Goal: Task Accomplishment & Management: Manage account settings

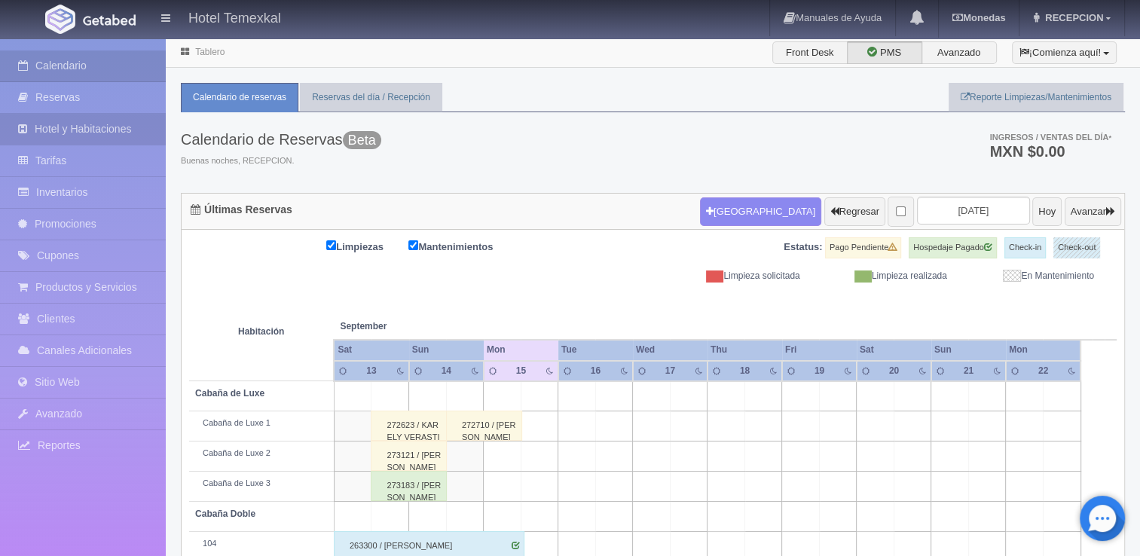
click at [112, 123] on link "Hotel y Habitaciones" at bounding box center [83, 129] width 166 height 31
click at [75, 96] on link "Reservas" at bounding box center [83, 97] width 166 height 31
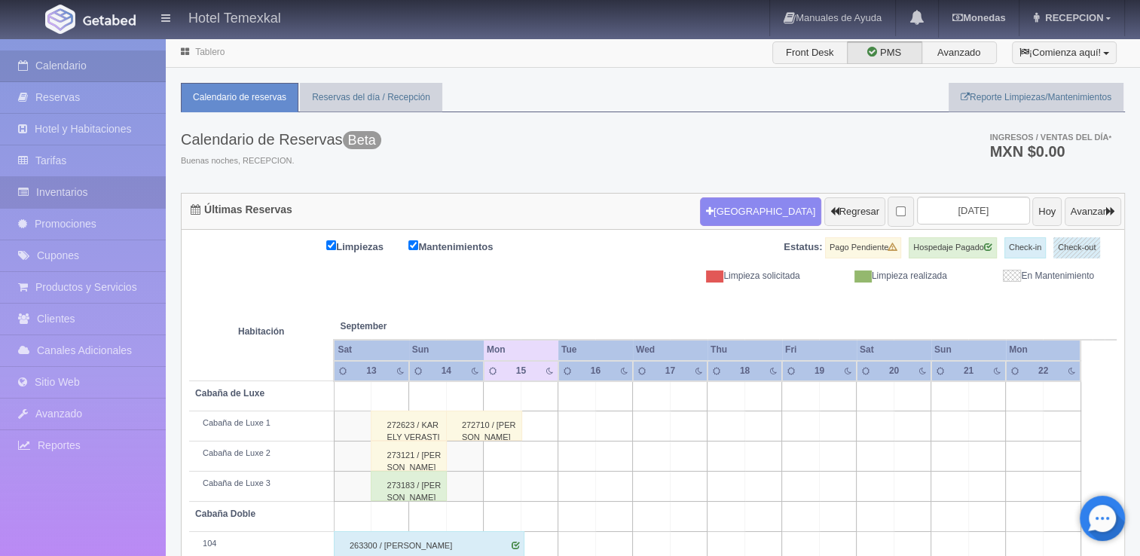
click at [78, 191] on link "Inventarios" at bounding box center [83, 192] width 166 height 31
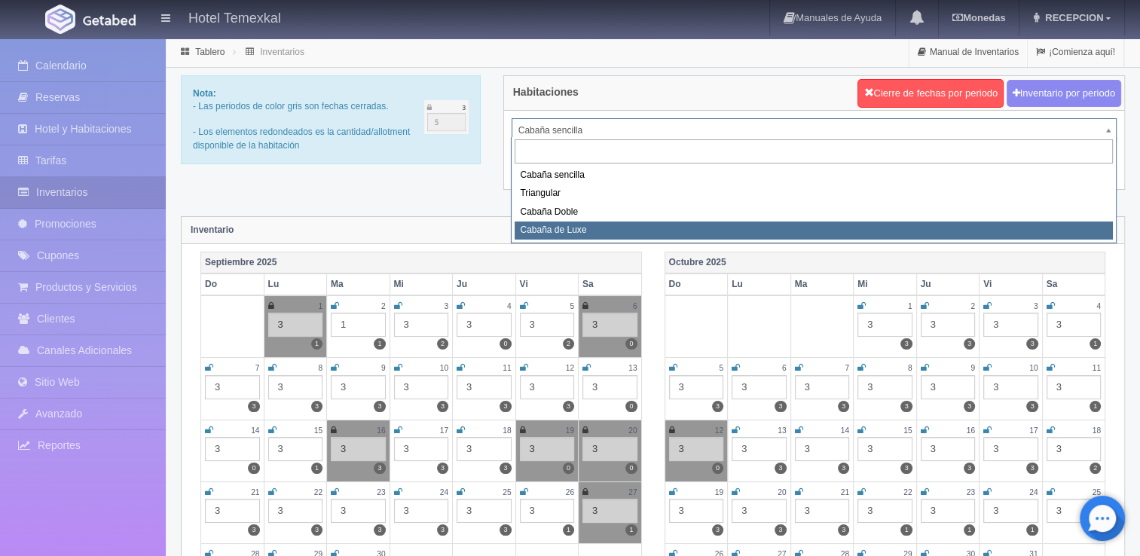
select select "2121"
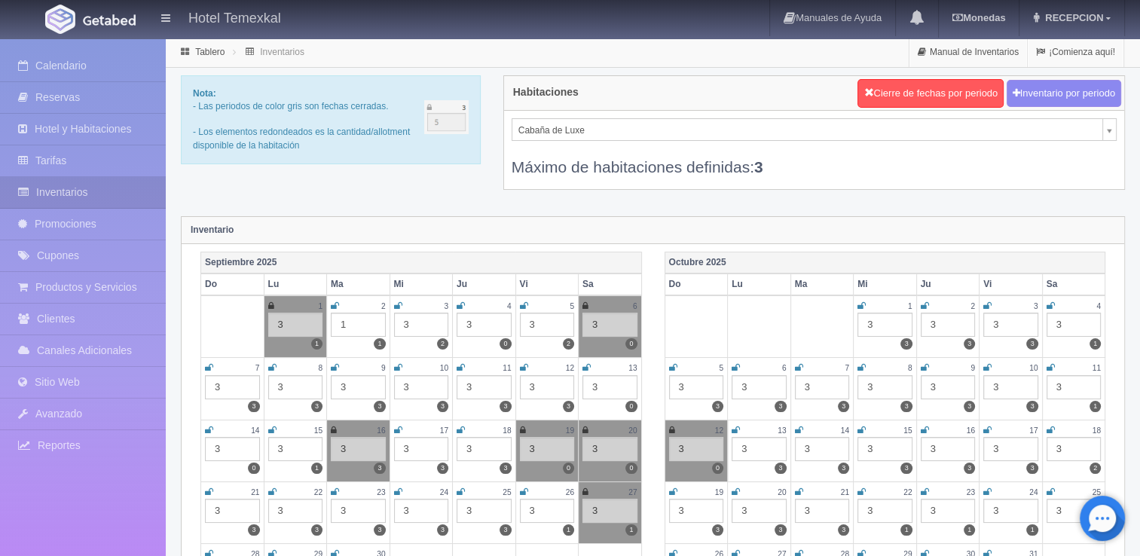
scroll to position [211, 0]
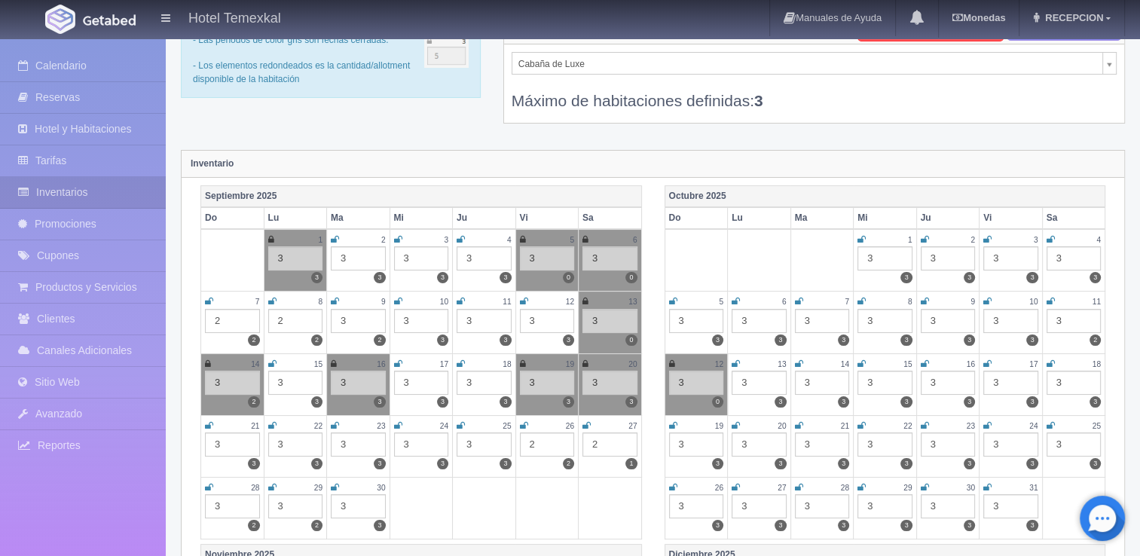
scroll to position [35, 0]
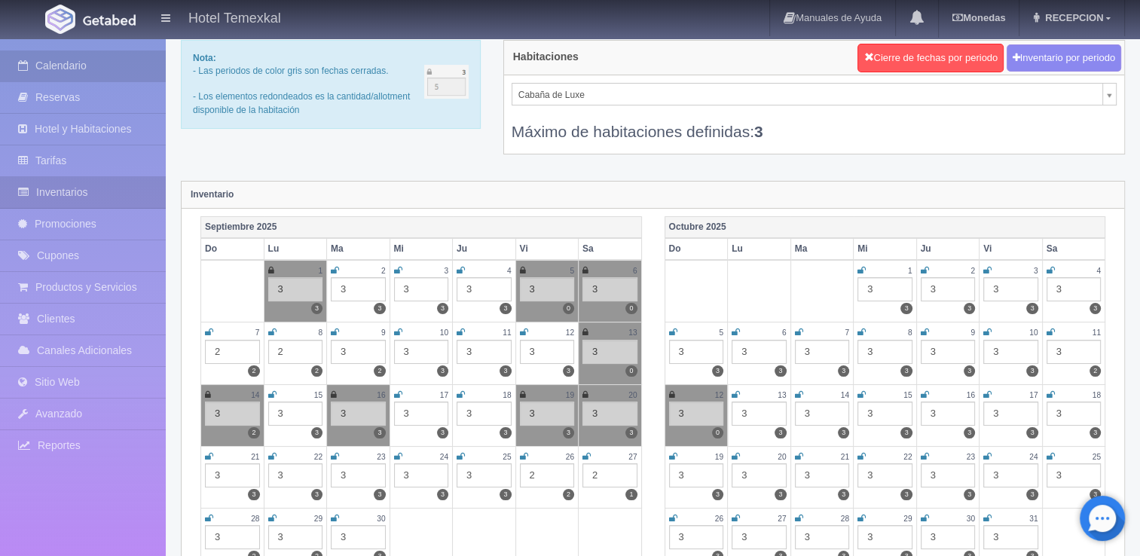
click at [91, 69] on link "Calendario" at bounding box center [83, 65] width 166 height 31
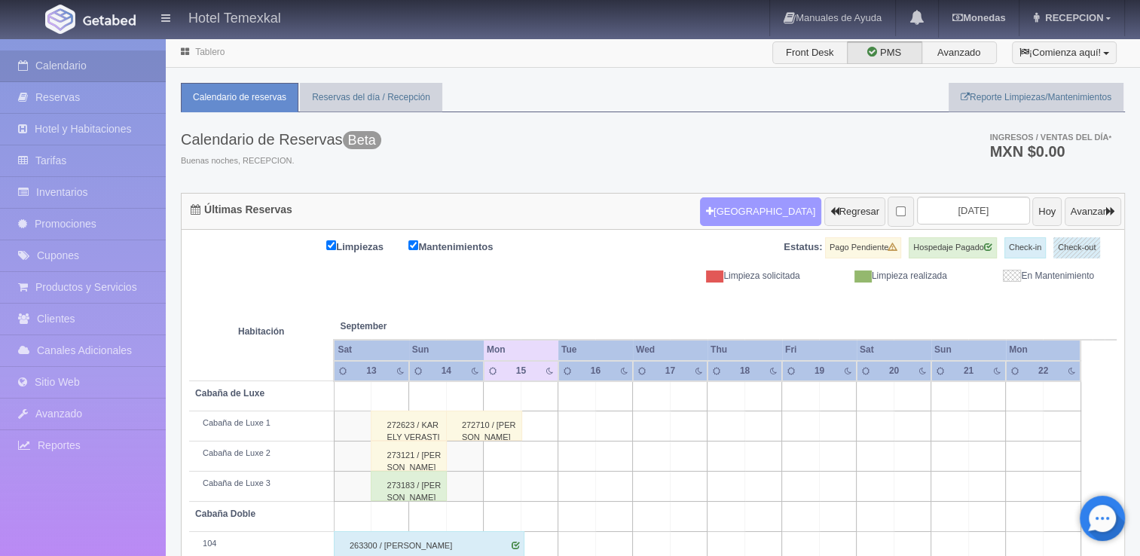
click at [732, 214] on button "Nueva Reserva" at bounding box center [760, 211] width 121 height 29
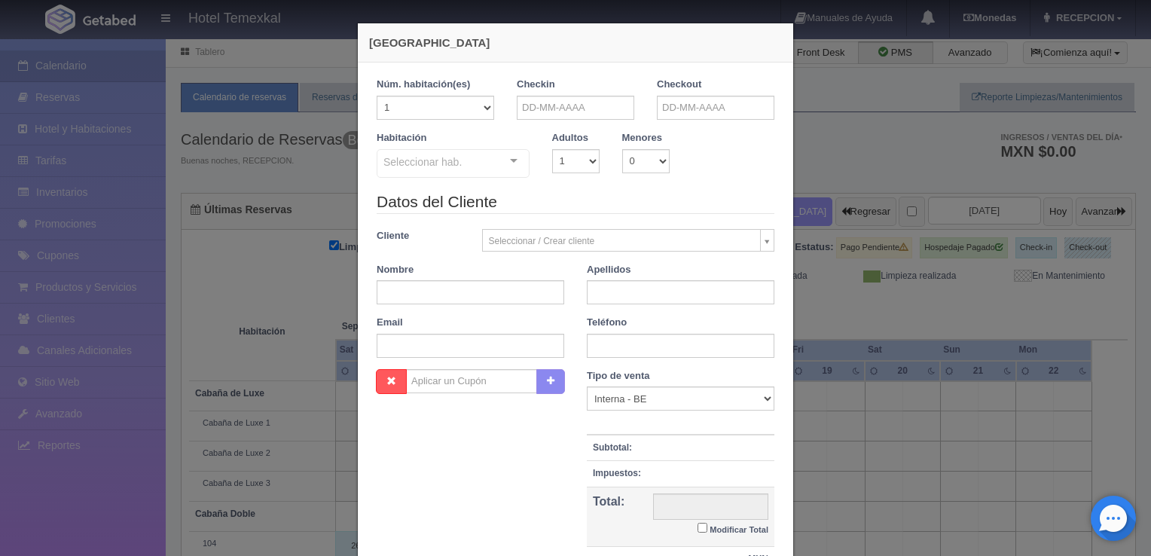
checkbox input "false"
click at [524, 96] on input "text" at bounding box center [576, 108] width 118 height 24
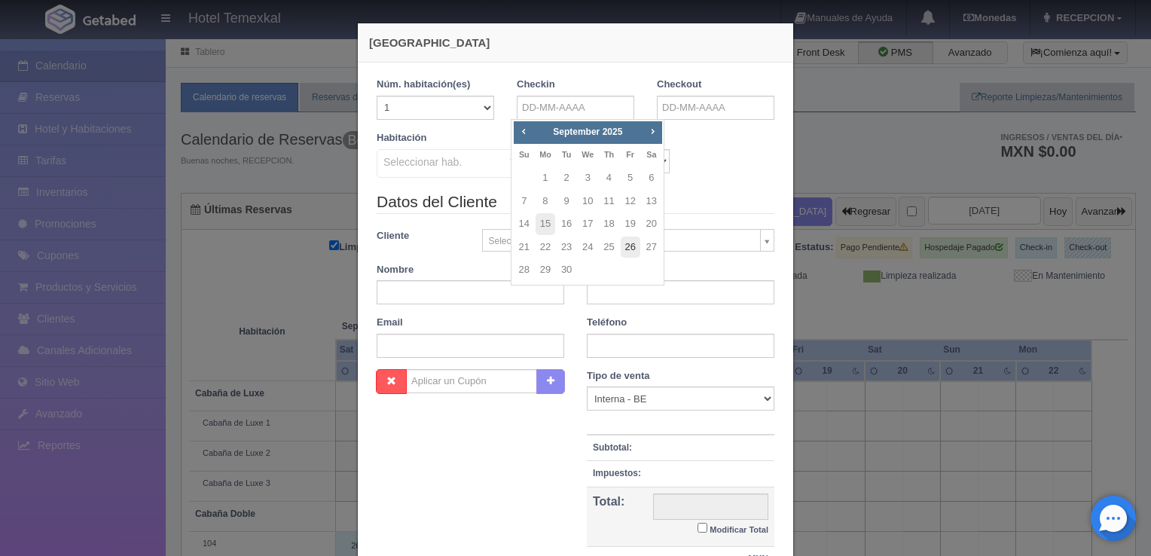
click at [627, 251] on link "26" at bounding box center [631, 248] width 20 height 22
type input "26-09-2025"
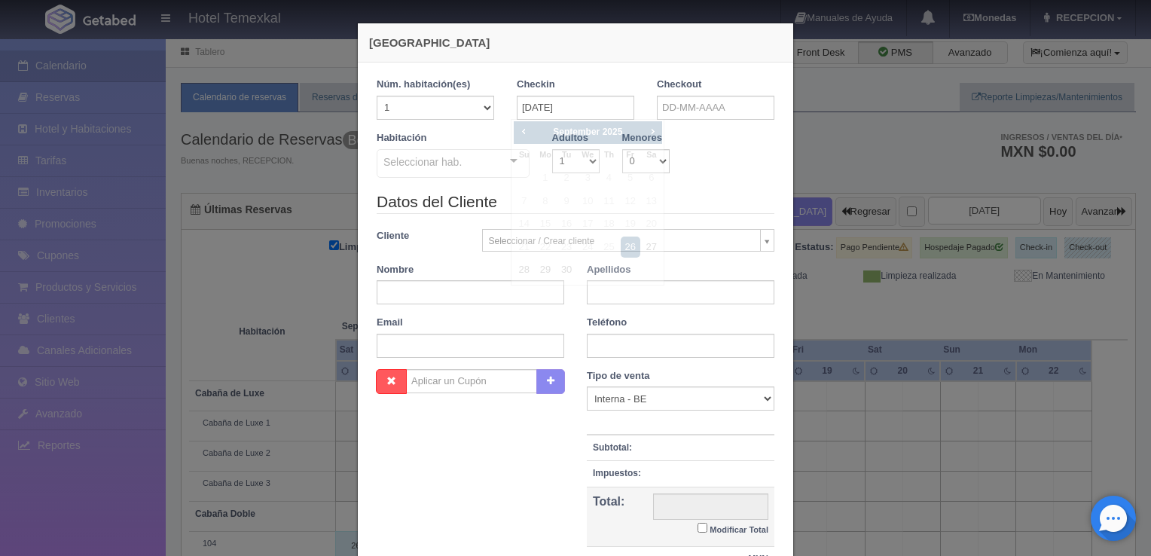
checkbox input "false"
click at [696, 105] on input "text" at bounding box center [716, 108] width 118 height 24
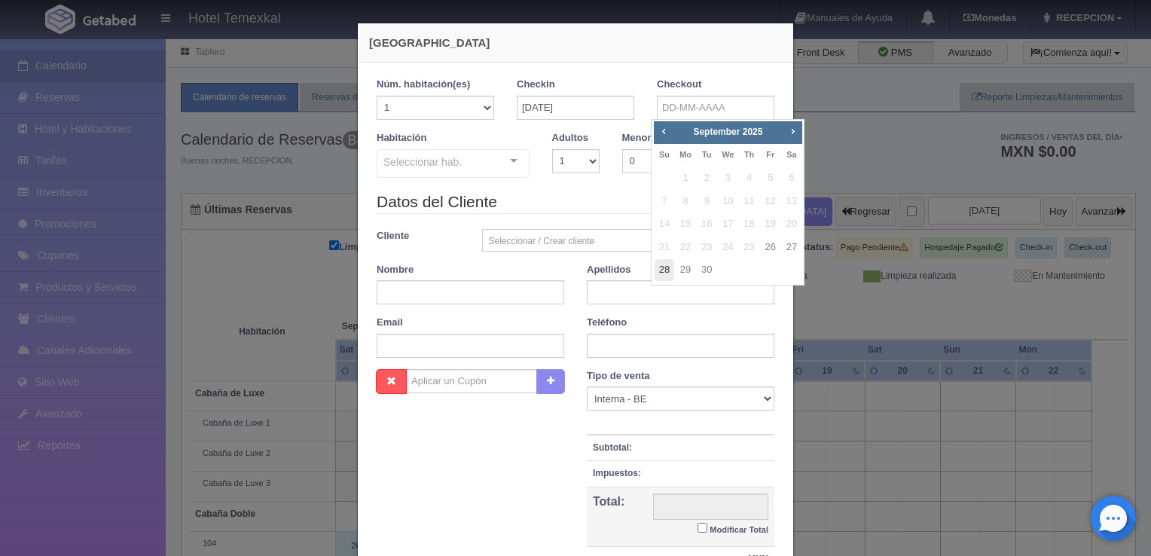
click at [662, 268] on link "28" at bounding box center [665, 270] width 20 height 22
type input "28-09-2025"
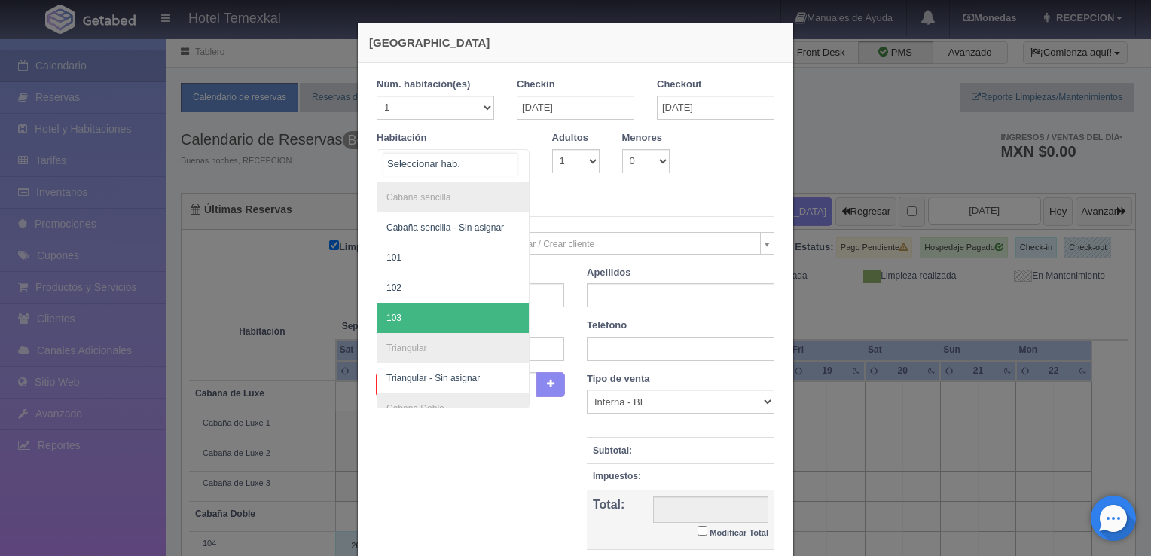
scroll to position [166, 0]
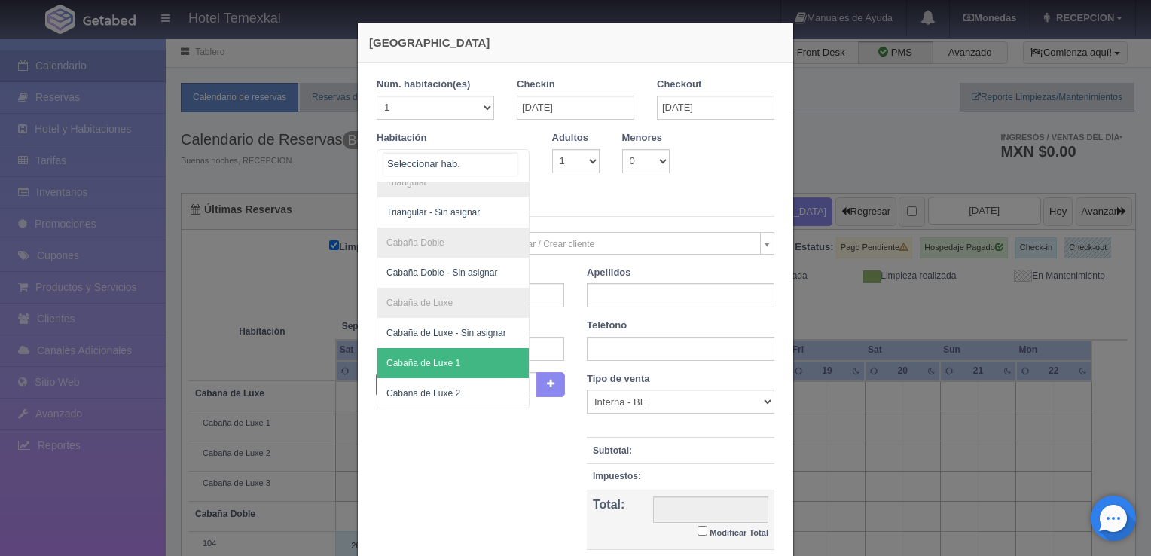
click at [420, 366] on span "Cabaña de Luxe 1" at bounding box center [453, 363] width 151 height 30
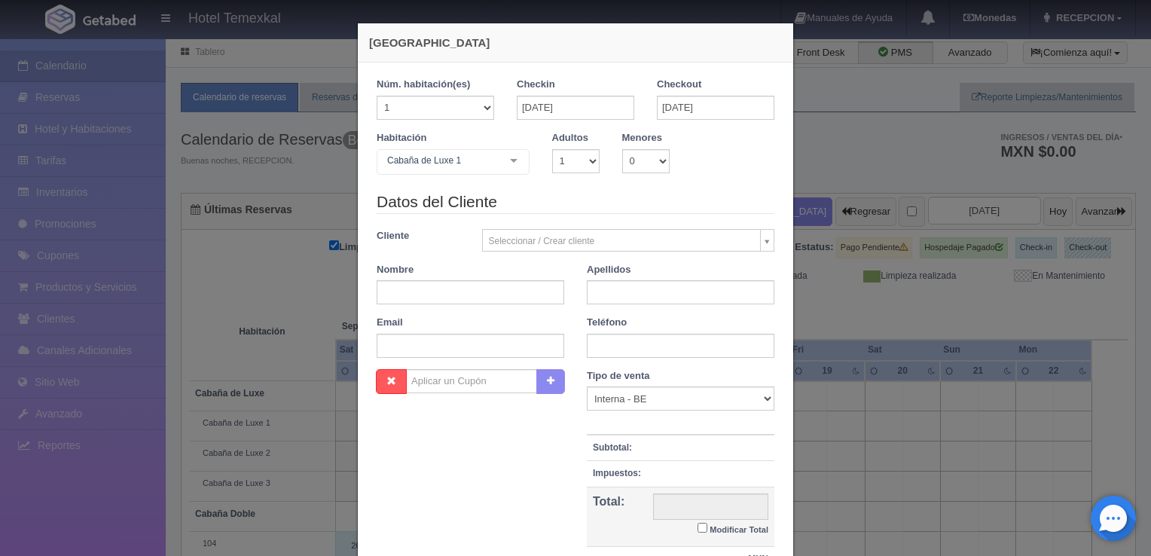
checkbox input "false"
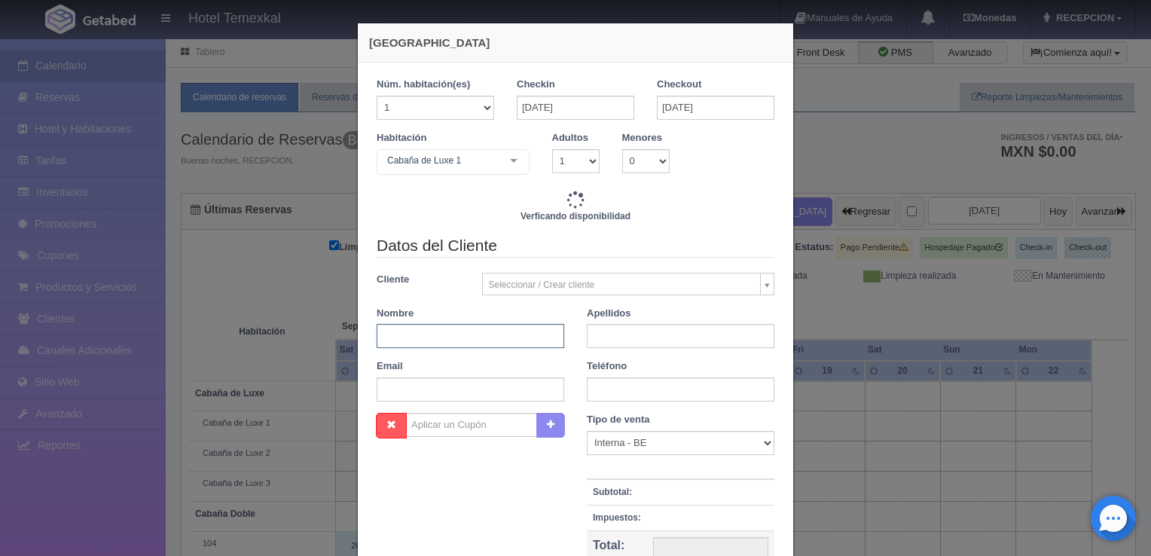
click at [399, 326] on input "text" at bounding box center [471, 336] width 188 height 24
type input "12600.00"
checkbox input "false"
type input "I"
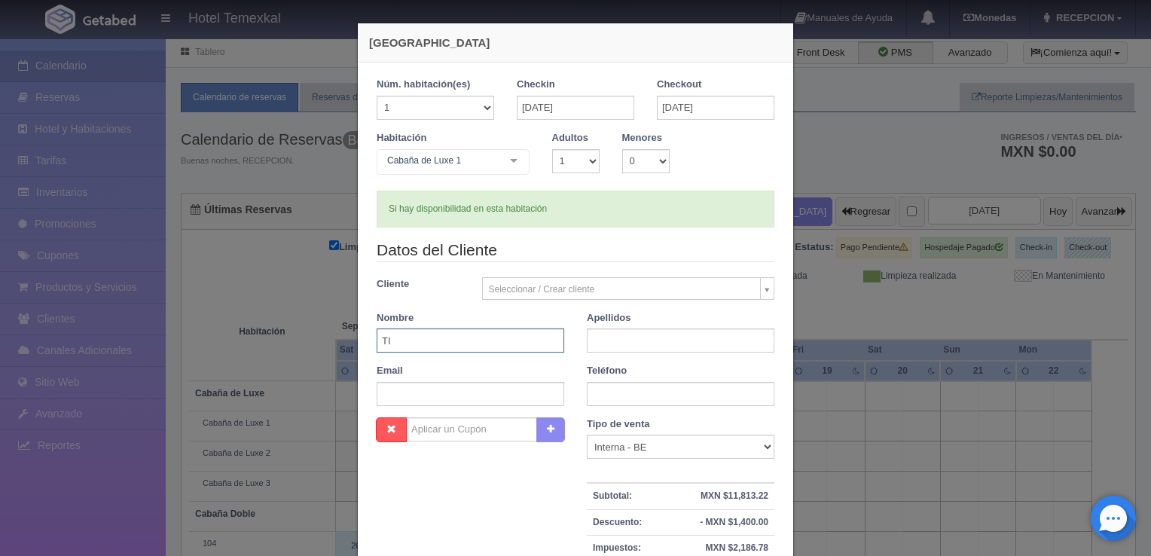
type input "T"
type input "RIGO"
type input "ACOSTA"
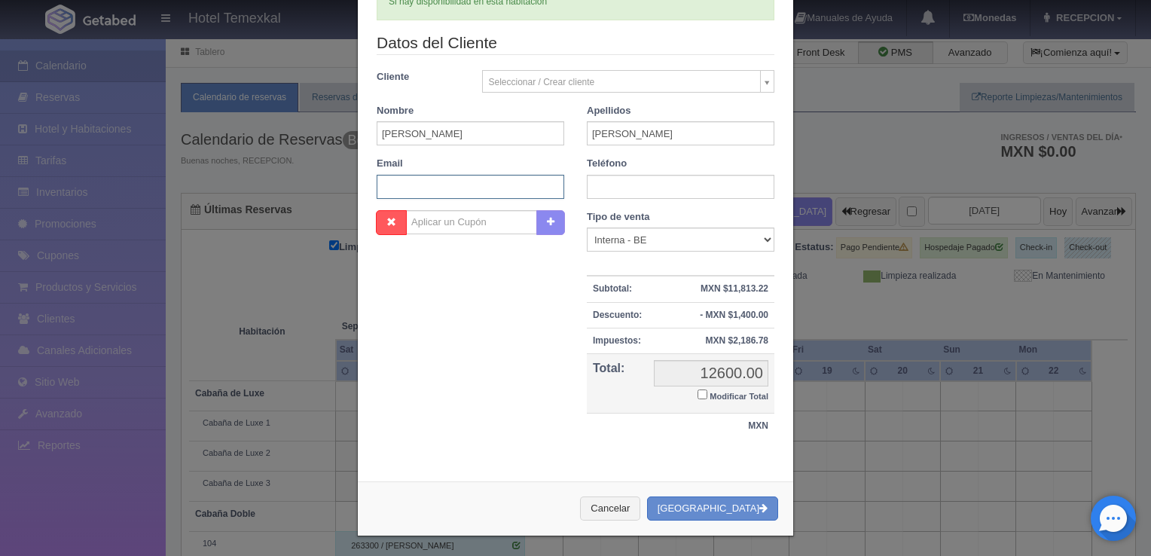
scroll to position [206, 0]
click at [701, 396] on input "Modificar Total" at bounding box center [703, 395] width 10 height 10
checkbox input "true"
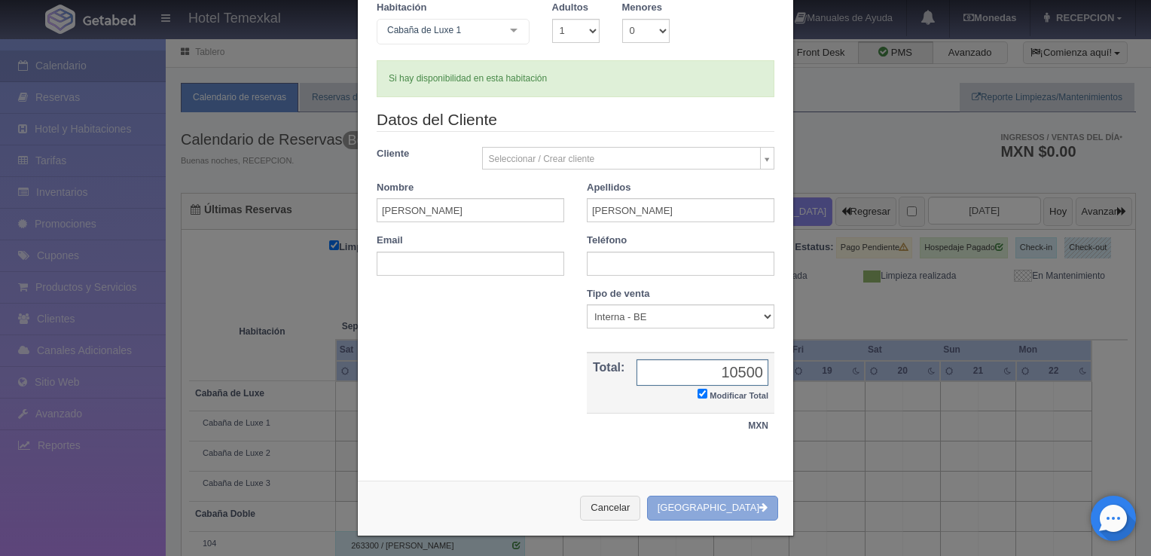
type input "10500"
click at [738, 512] on button "[GEOGRAPHIC_DATA]" at bounding box center [712, 508] width 131 height 25
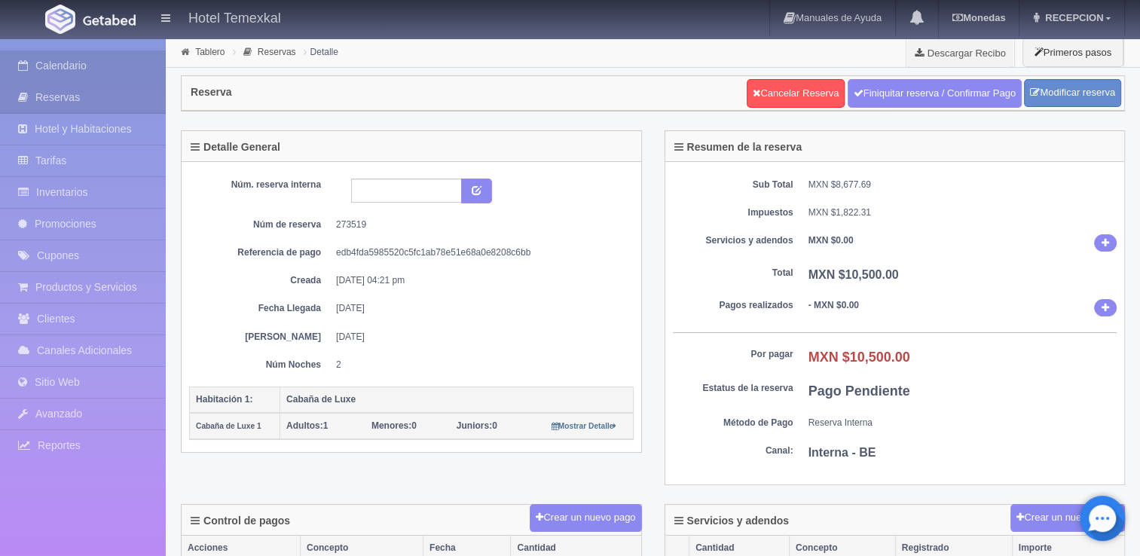
click at [69, 61] on link "Calendario" at bounding box center [83, 65] width 166 height 31
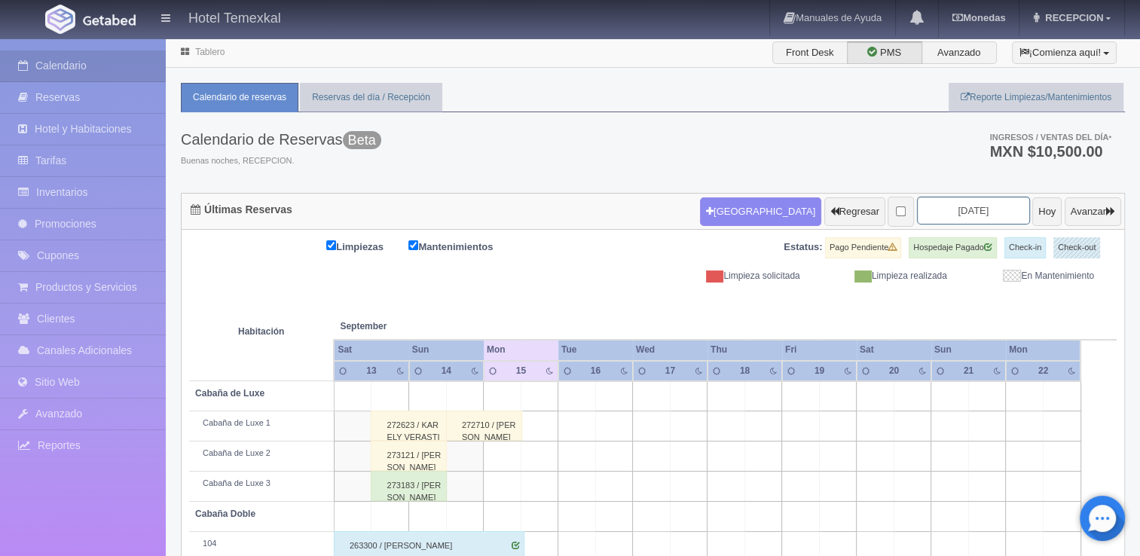
click at [987, 209] on input "[DATE]" at bounding box center [973, 211] width 113 height 28
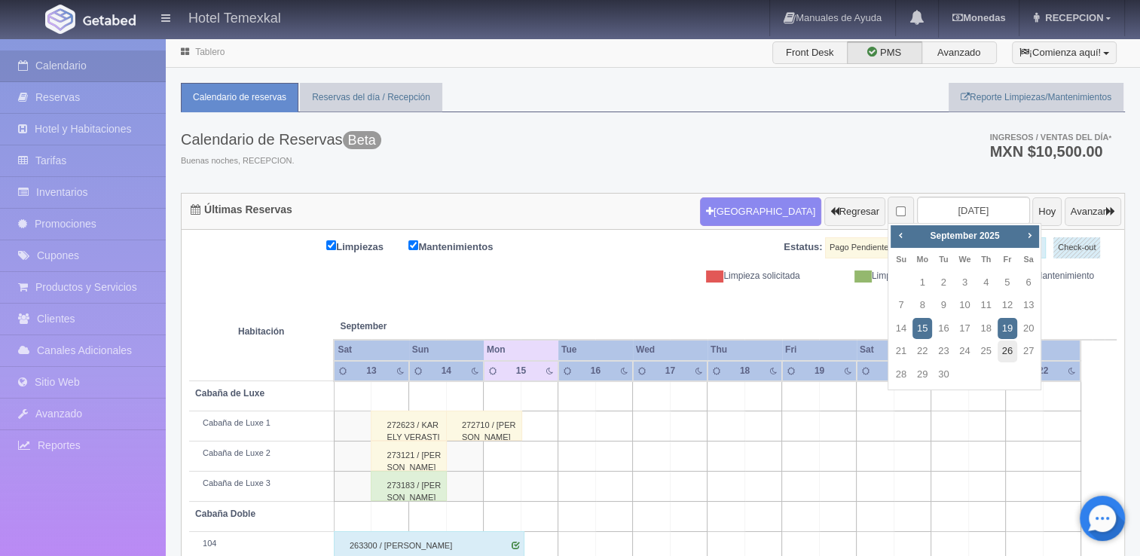
click at [1007, 345] on link "26" at bounding box center [1008, 352] width 20 height 22
type input "2025-09-26"
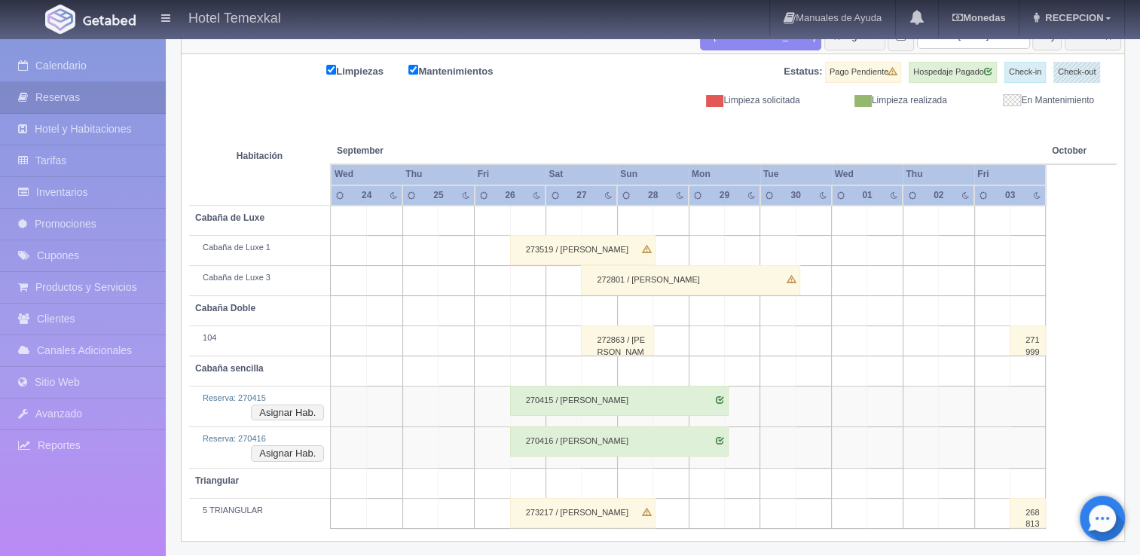
scroll to position [176, 0]
click at [312, 408] on button "Asignar Hab." at bounding box center [287, 413] width 73 height 17
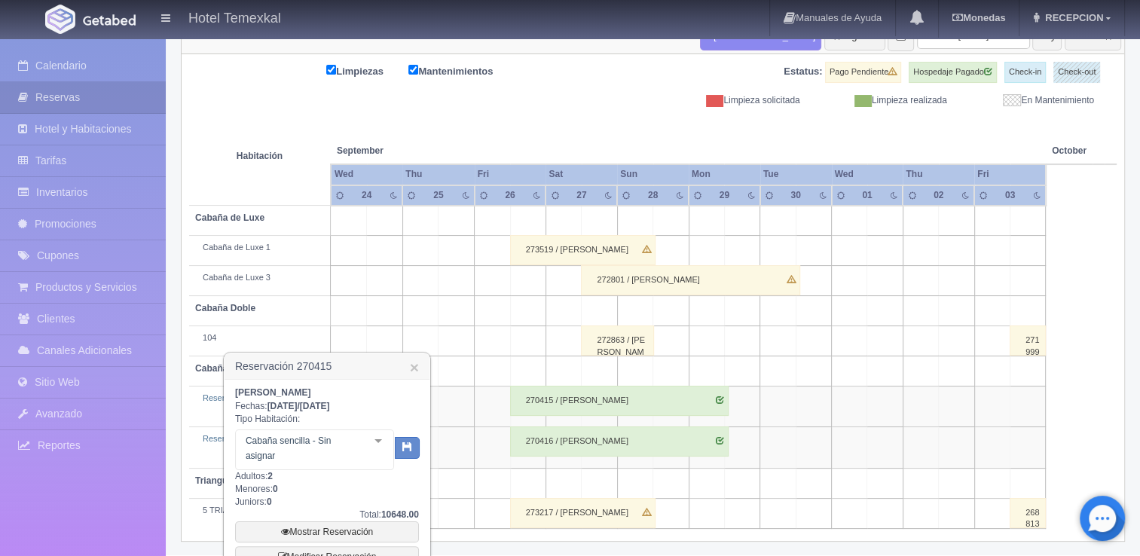
click at [367, 445] on div "Cabaña sencilla - Sin asignar Cabaña sencilla Cabaña sencilla - Sin asignar 101…" at bounding box center [314, 450] width 159 height 41
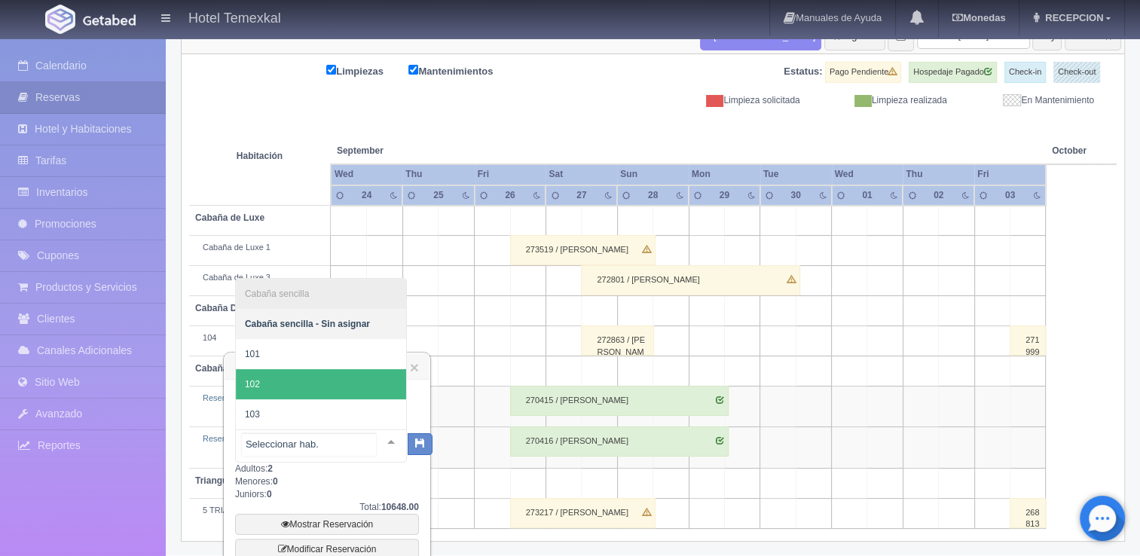
click at [286, 378] on span "102" at bounding box center [321, 384] width 170 height 30
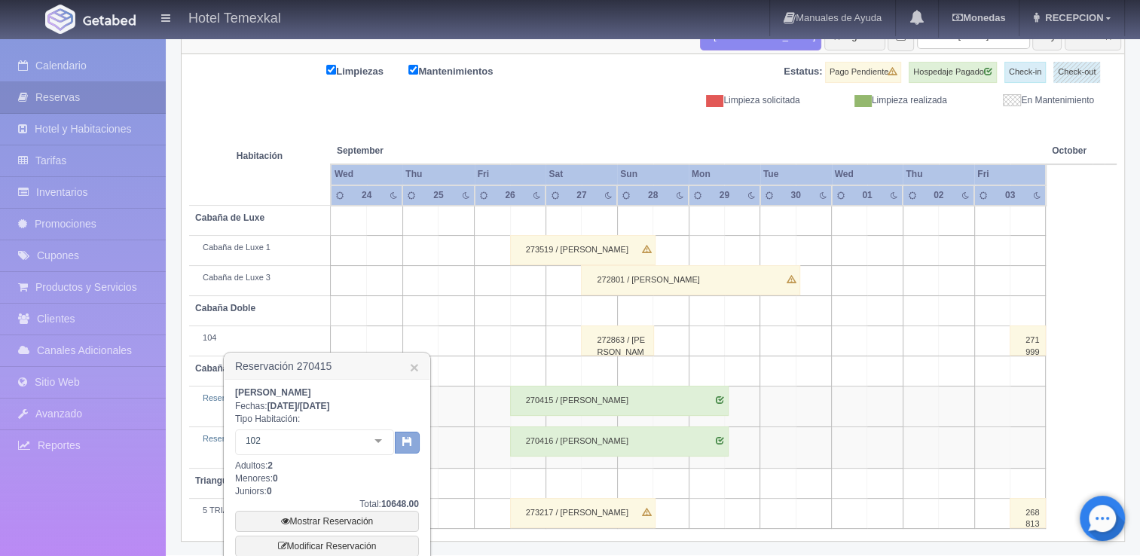
click at [407, 437] on icon "button" at bounding box center [407, 441] width 10 height 10
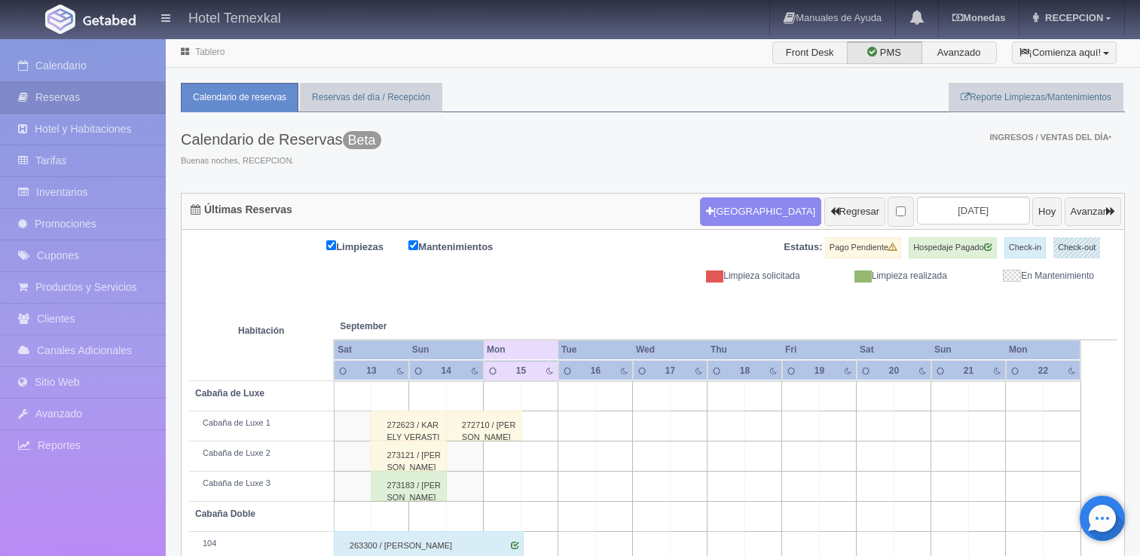
scroll to position [112, 0]
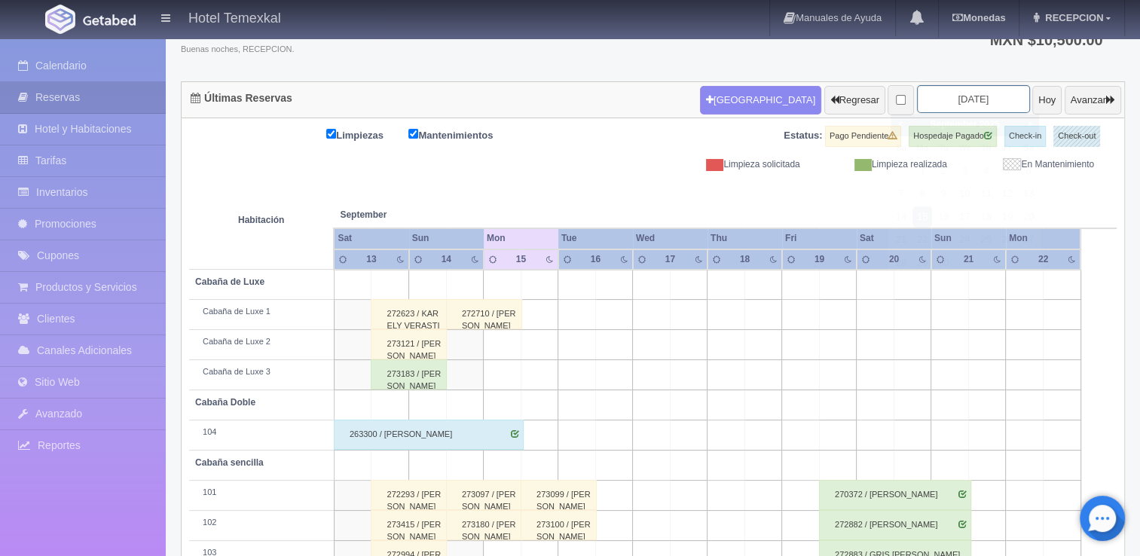
click at [966, 108] on input "[DATE]" at bounding box center [973, 99] width 113 height 28
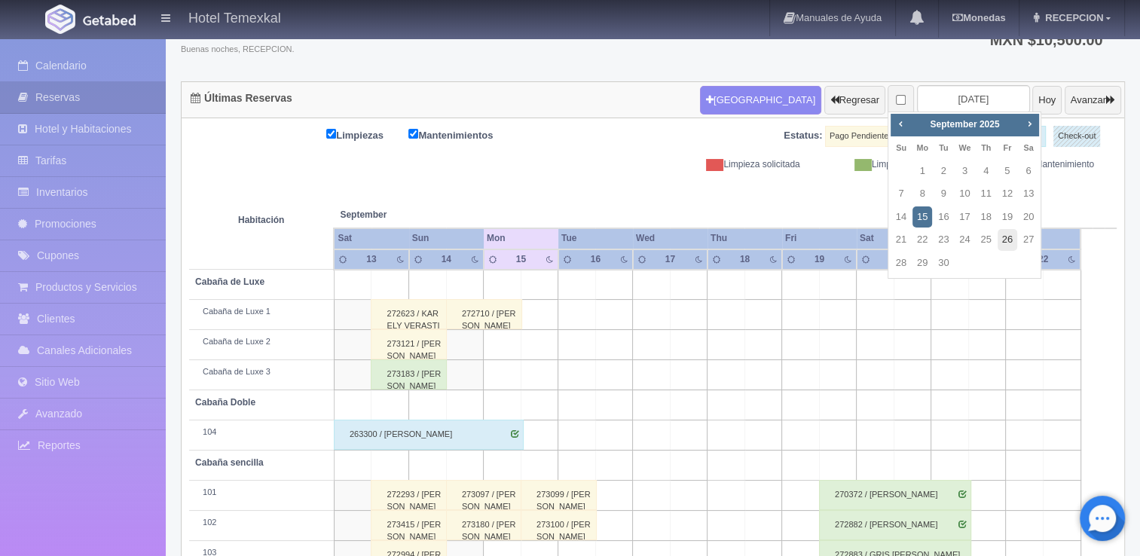
click at [1003, 240] on link "26" at bounding box center [1008, 240] width 20 height 22
type input "[DATE]"
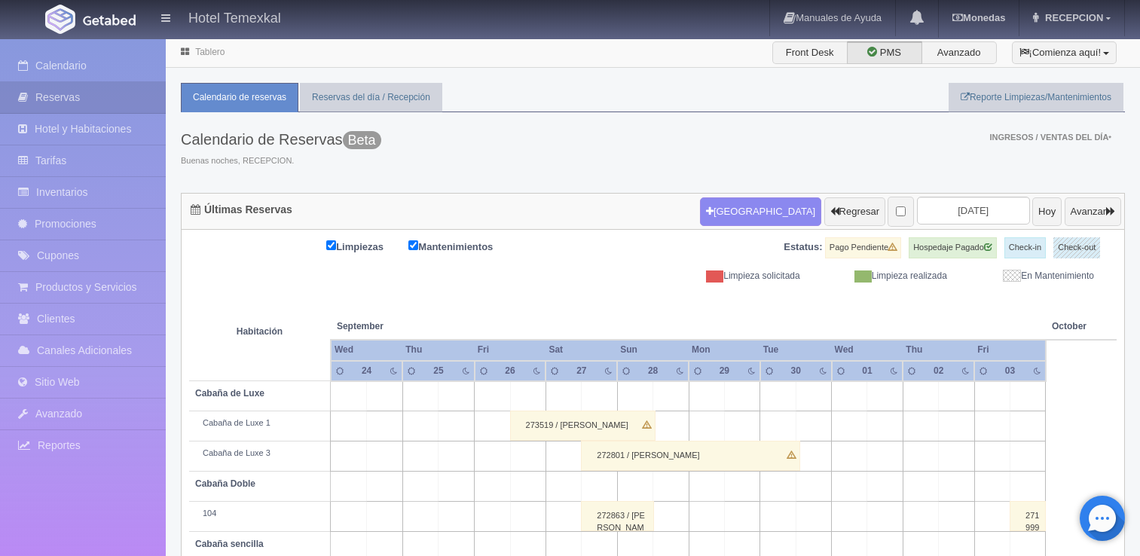
scroll to position [166, 0]
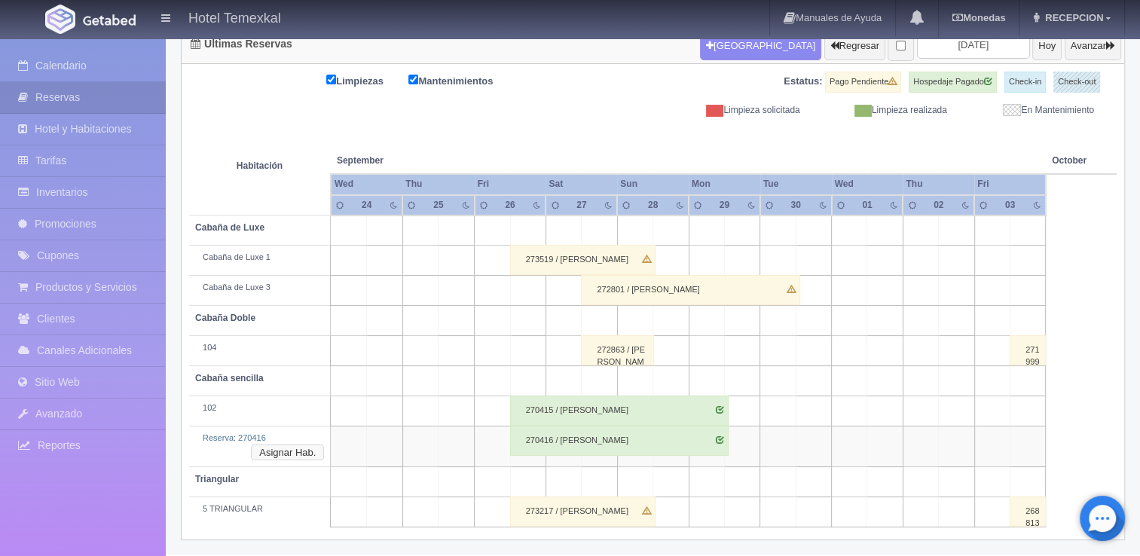
click at [296, 450] on button "Asignar Hab." at bounding box center [287, 453] width 73 height 17
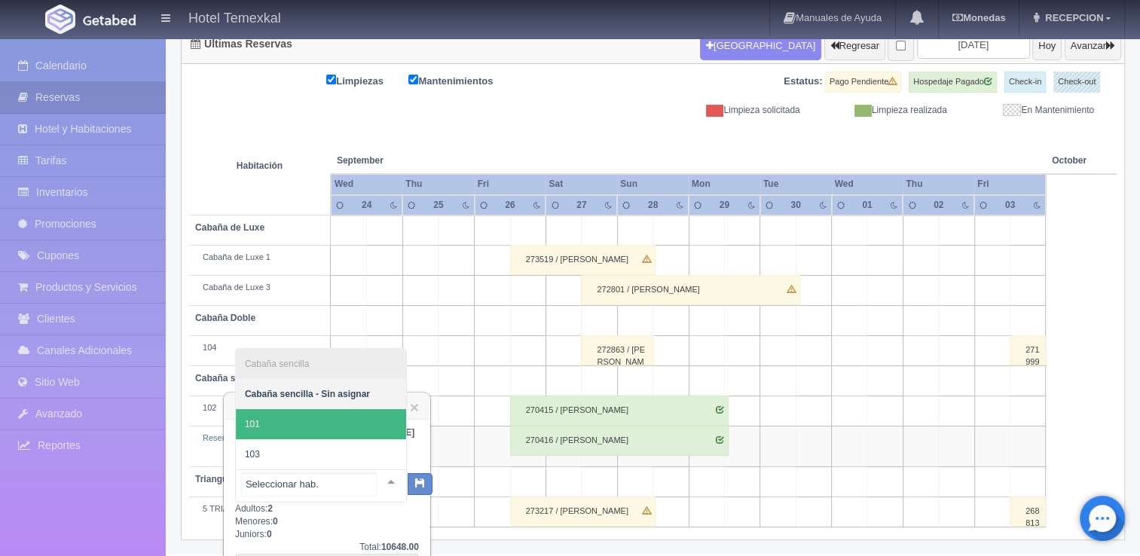
click at [269, 426] on span "101" at bounding box center [321, 424] width 170 height 30
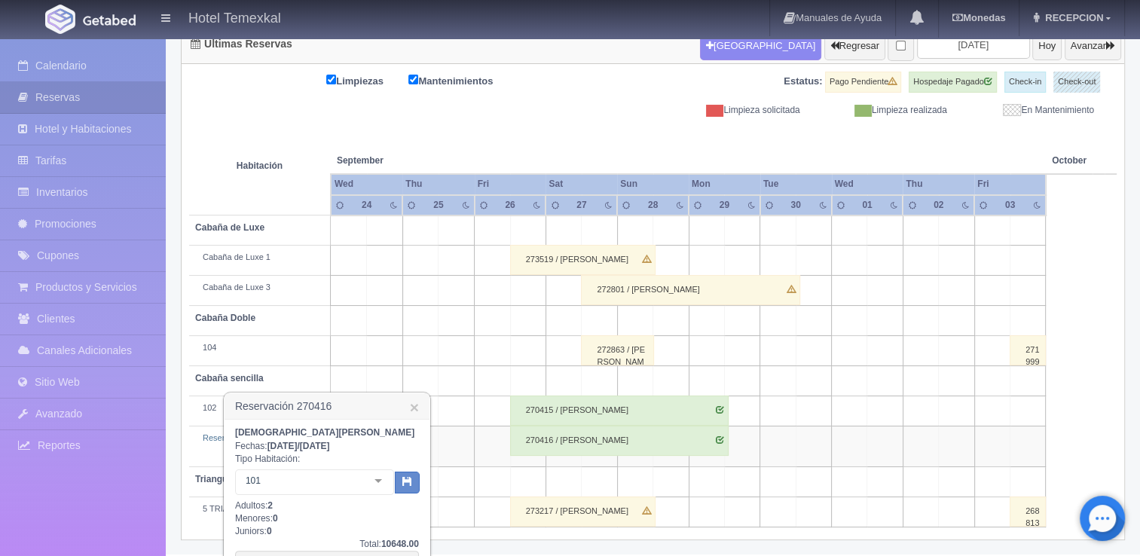
scroll to position [252, 0]
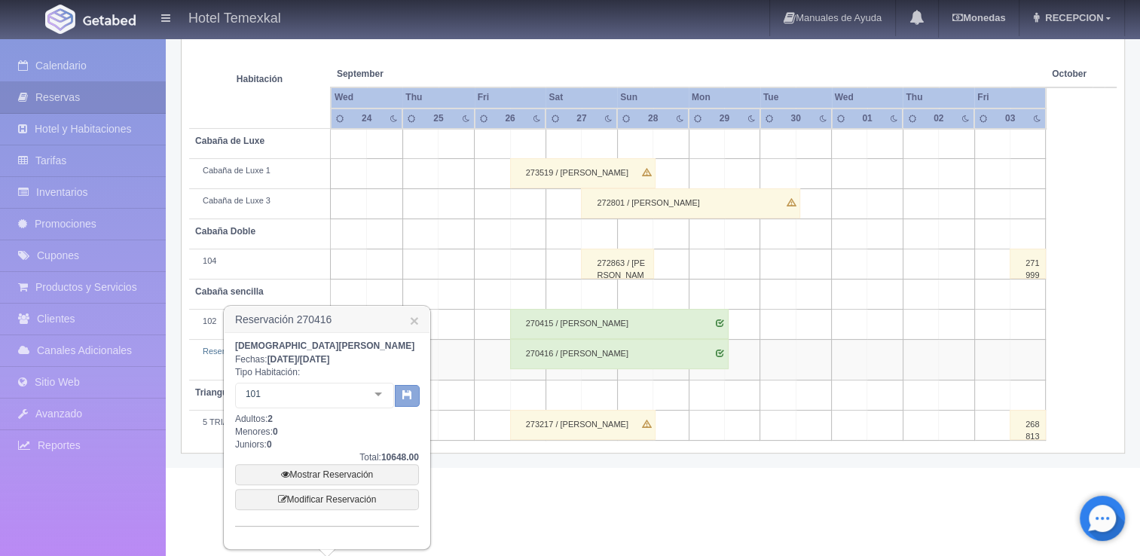
click at [410, 396] on icon "button" at bounding box center [407, 395] width 10 height 10
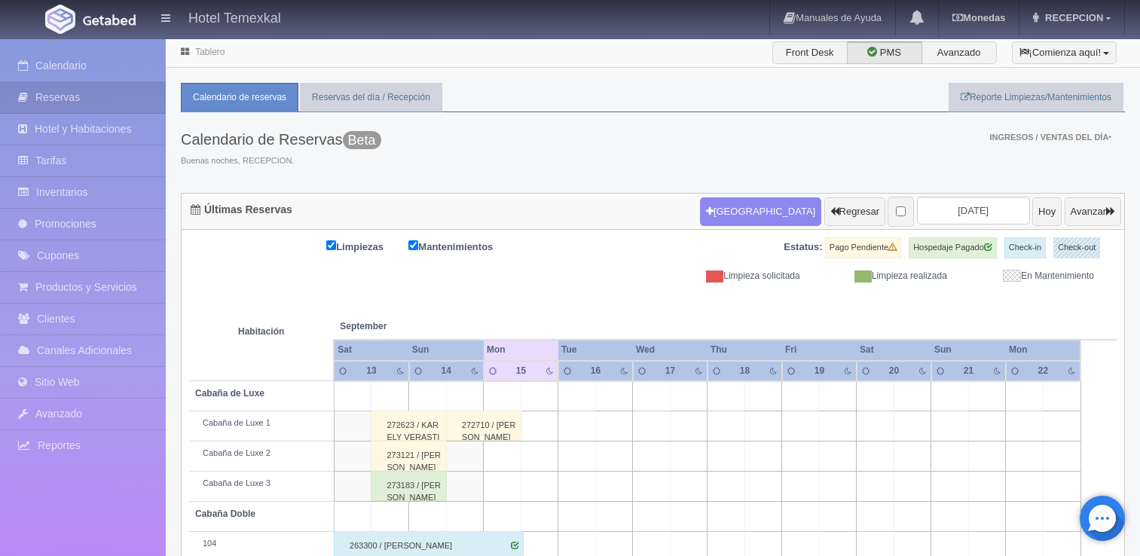
scroll to position [112, 0]
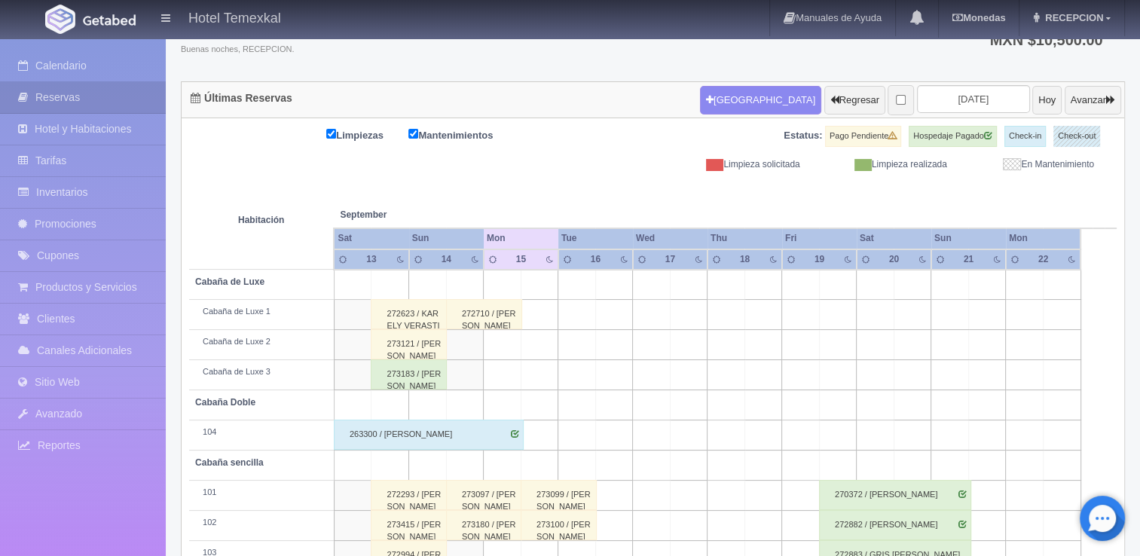
click at [603, 408] on td at bounding box center [614, 405] width 38 height 30
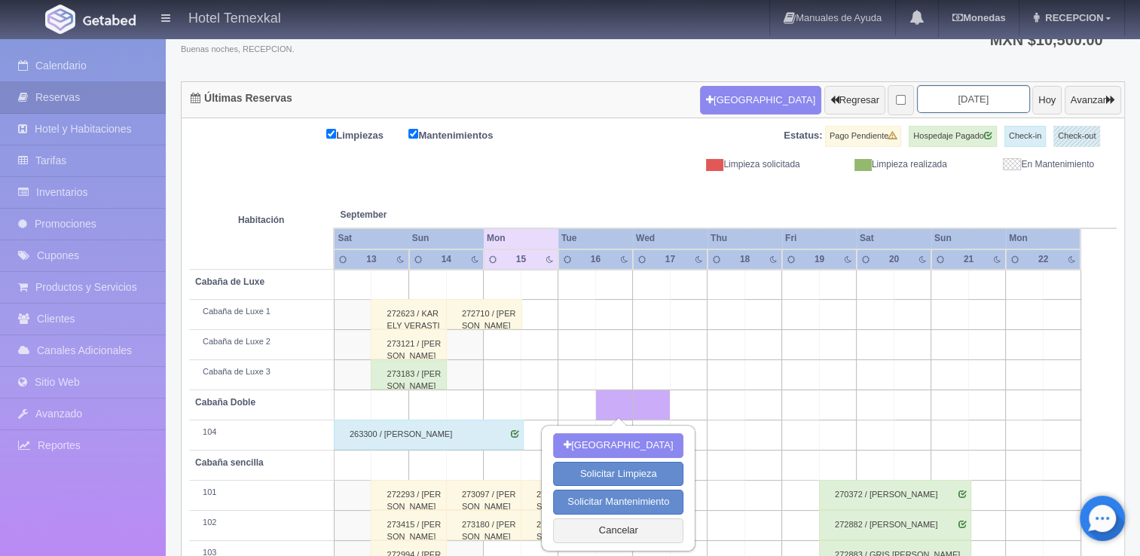
click at [980, 109] on input "[DATE]" at bounding box center [973, 99] width 113 height 28
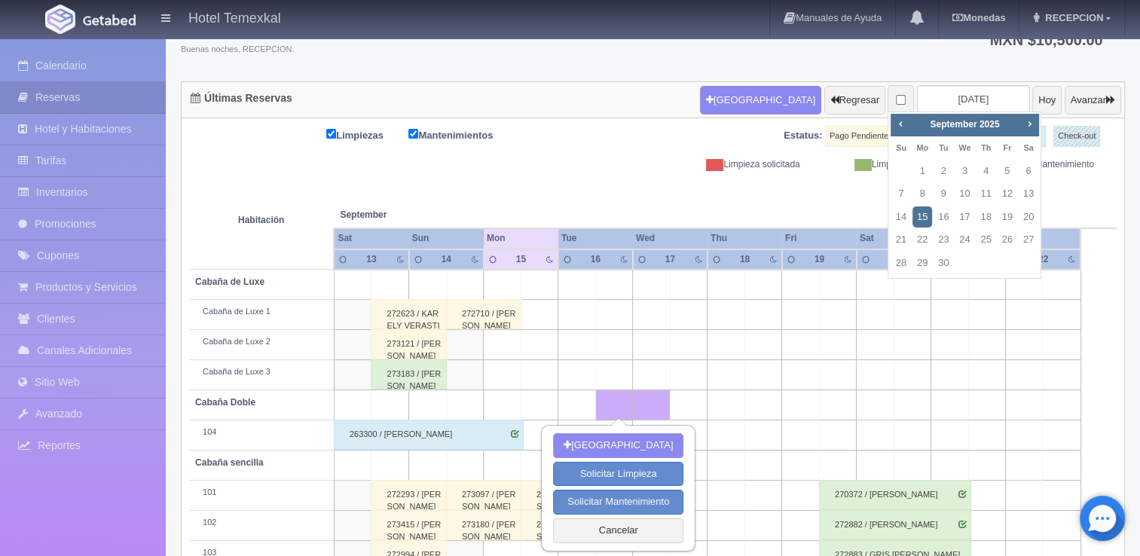
click at [1018, 237] on td "27" at bounding box center [1028, 239] width 21 height 23
type input "[DATE]"
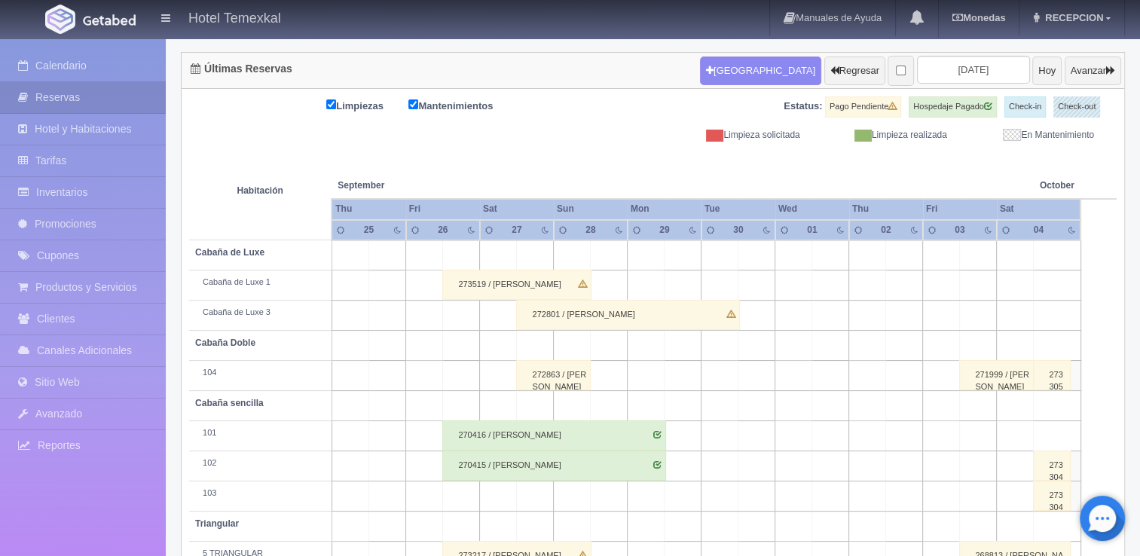
scroll to position [143, 0]
